Goal: Task Accomplishment & Management: Complete application form

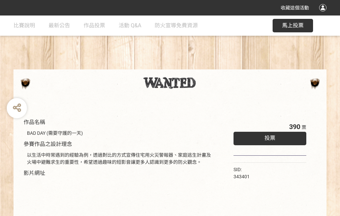
click at [324, 14] on div "收藏這個活動" at bounding box center [170, 7] width 340 height 15
click at [211, 66] on div "作品名稱 BAD DAY (需要守護的一天) 參賽作品之設計理念 以生活中時常遇到的經驗為例，透過對比的方式宣傳住宅用火災警報器、家庭逃生計畫及火場中避難求生…" at bounding box center [170, 156] width 340 height 283
click at [268, 136] on span "投票" at bounding box center [269, 138] width 11 height 6
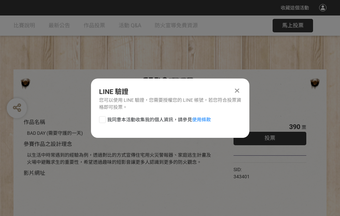
click at [102, 118] on div at bounding box center [102, 119] width 7 height 7
checkbox input "true"
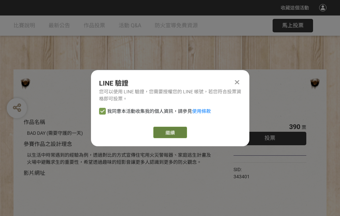
click at [169, 132] on link "繼續" at bounding box center [170, 132] width 34 height 11
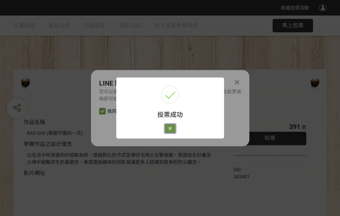
click at [168, 127] on button "好" at bounding box center [170, 128] width 11 height 9
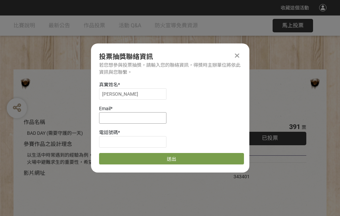
click at [135, 118] on input at bounding box center [132, 117] width 67 height 11
type input "[EMAIL_ADDRESS][DOMAIN_NAME]"
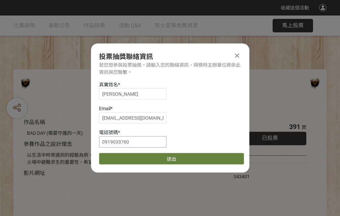
type input "0919033760"
click at [118, 156] on button "送出" at bounding box center [171, 158] width 145 height 11
